Goal: Contribute content

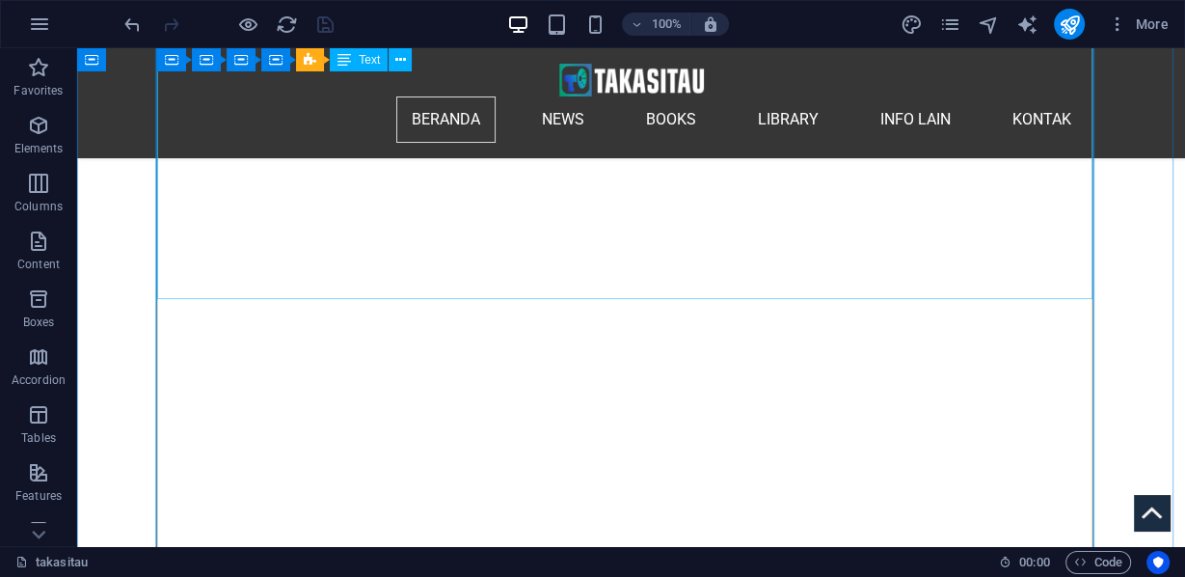
scroll to position [8325, 0]
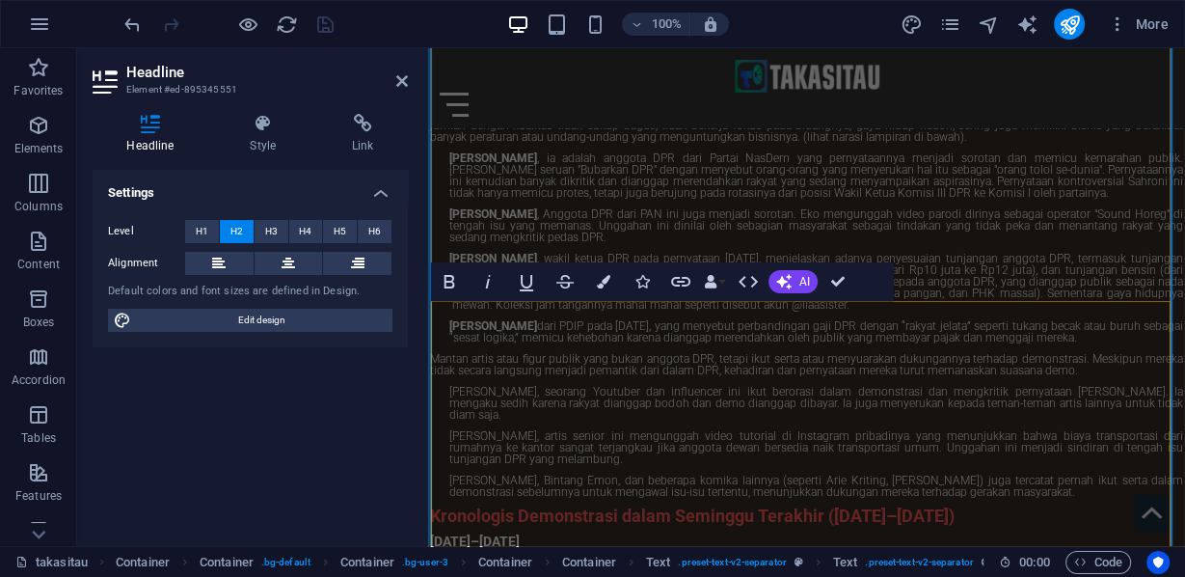
scroll to position [7122, 0]
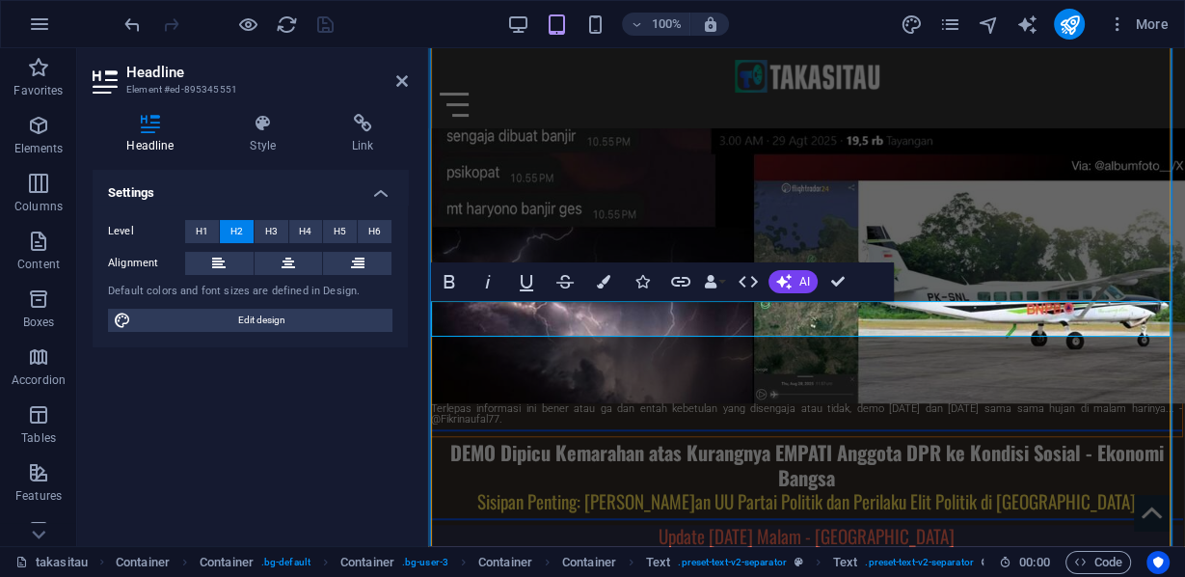
drag, startPoint x: 833, startPoint y: 321, endPoint x: 758, endPoint y: 317, distance: 75.3
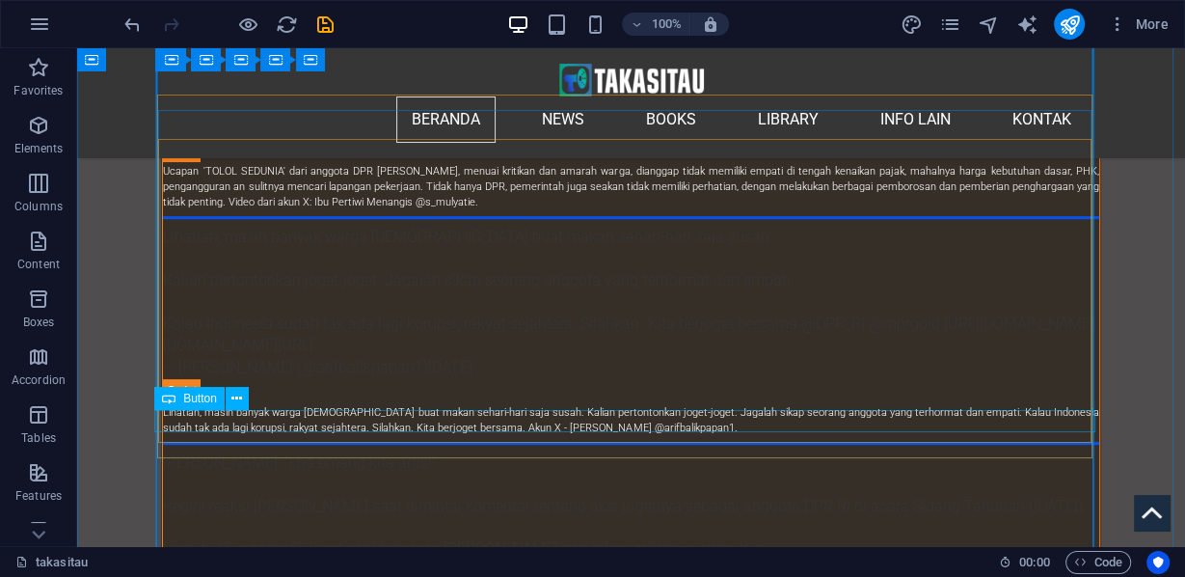
scroll to position [6549, 0]
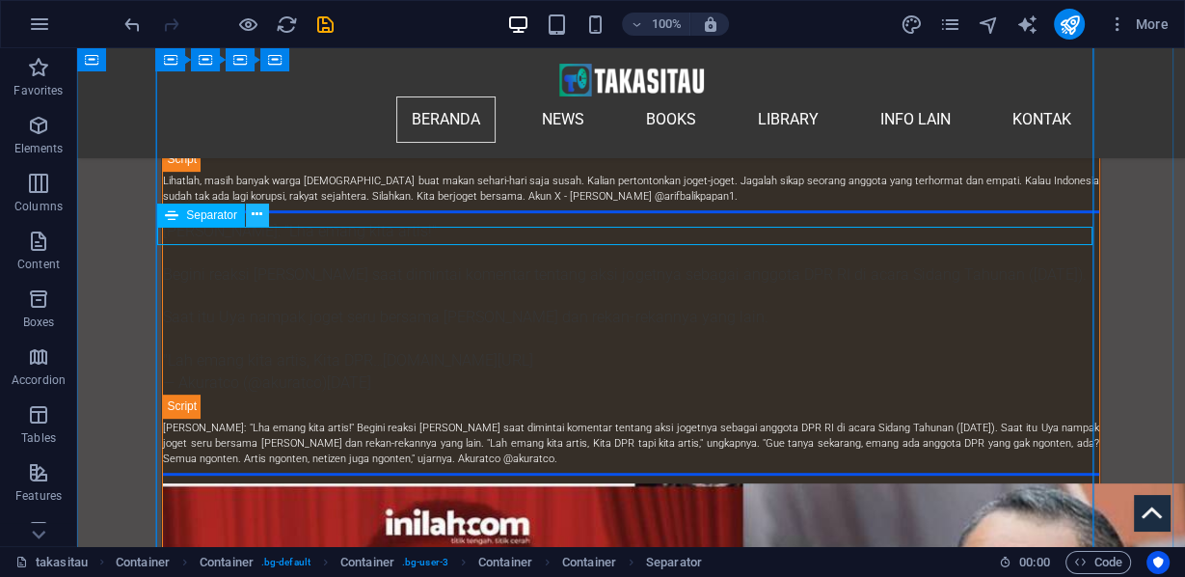
click at [261, 213] on icon at bounding box center [257, 214] width 11 height 20
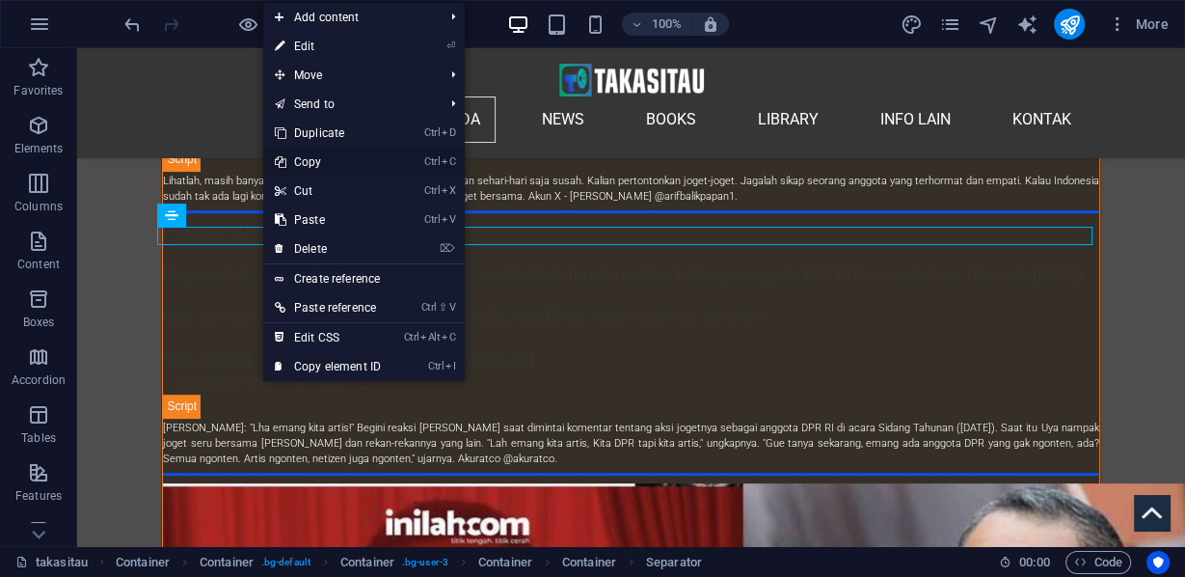
click at [309, 166] on link "Ctrl C Copy" at bounding box center [327, 162] width 129 height 29
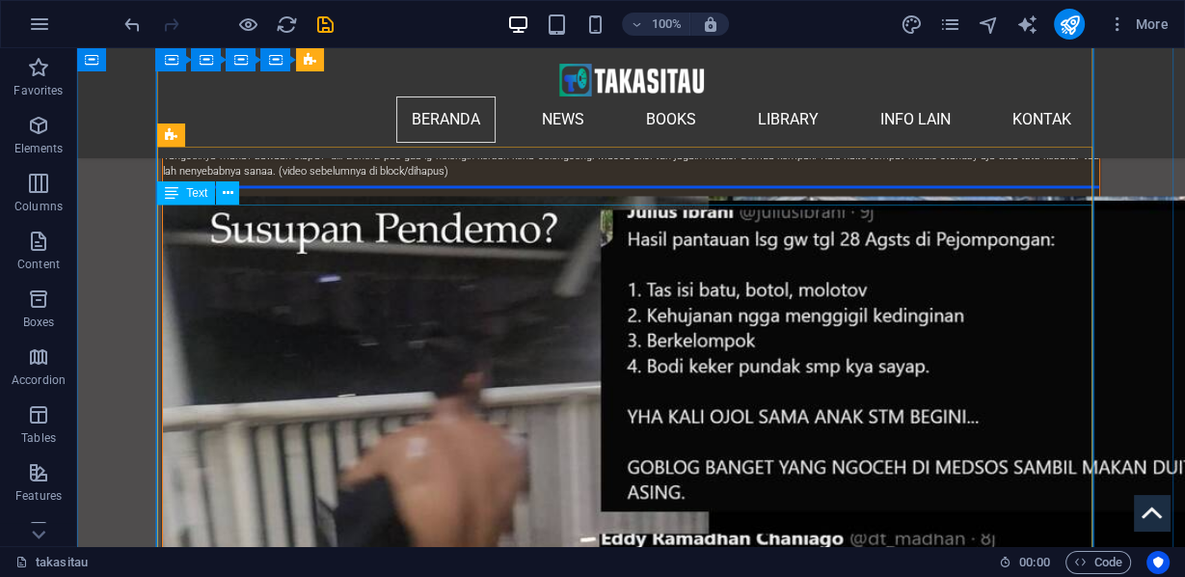
scroll to position [8246, 0]
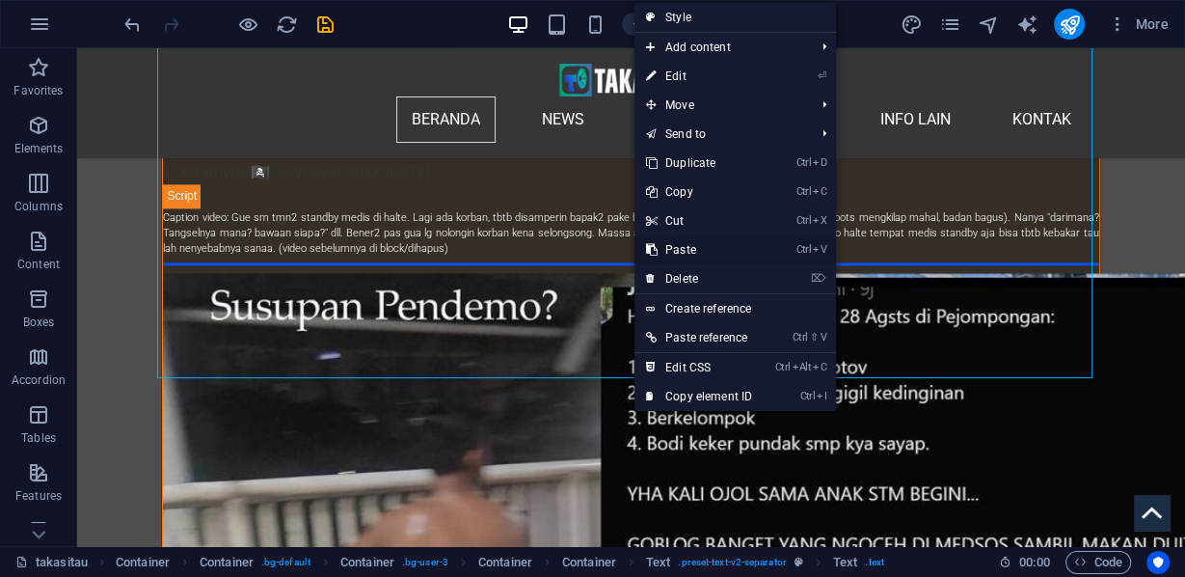
click at [690, 247] on link "Ctrl V Paste" at bounding box center [699, 249] width 129 height 29
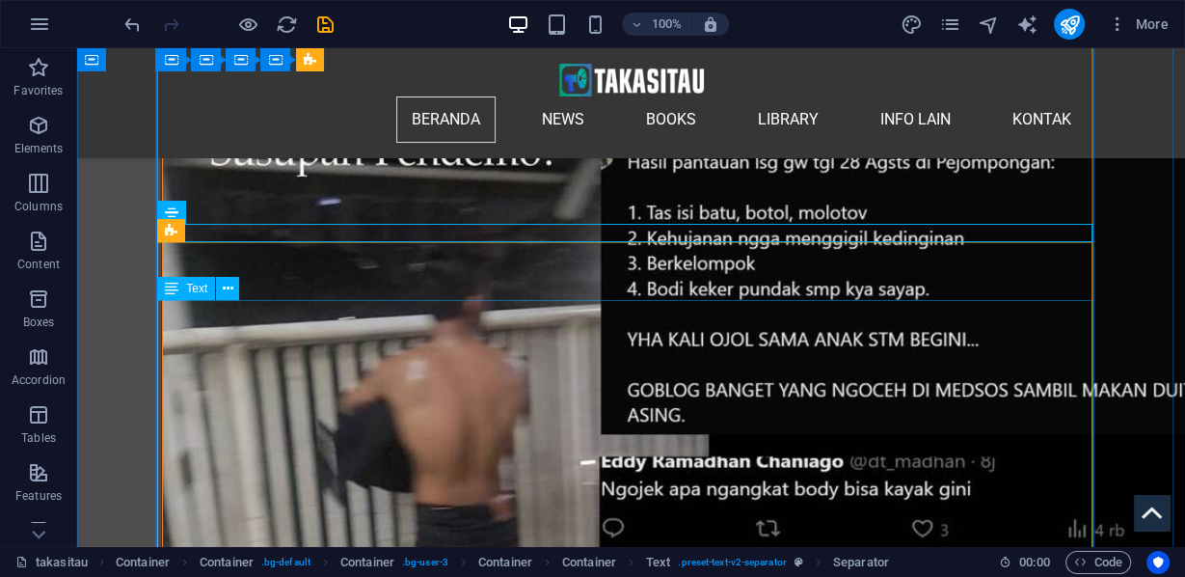
scroll to position [8478, 0]
